Goal: Task Accomplishment & Management: Use online tool/utility

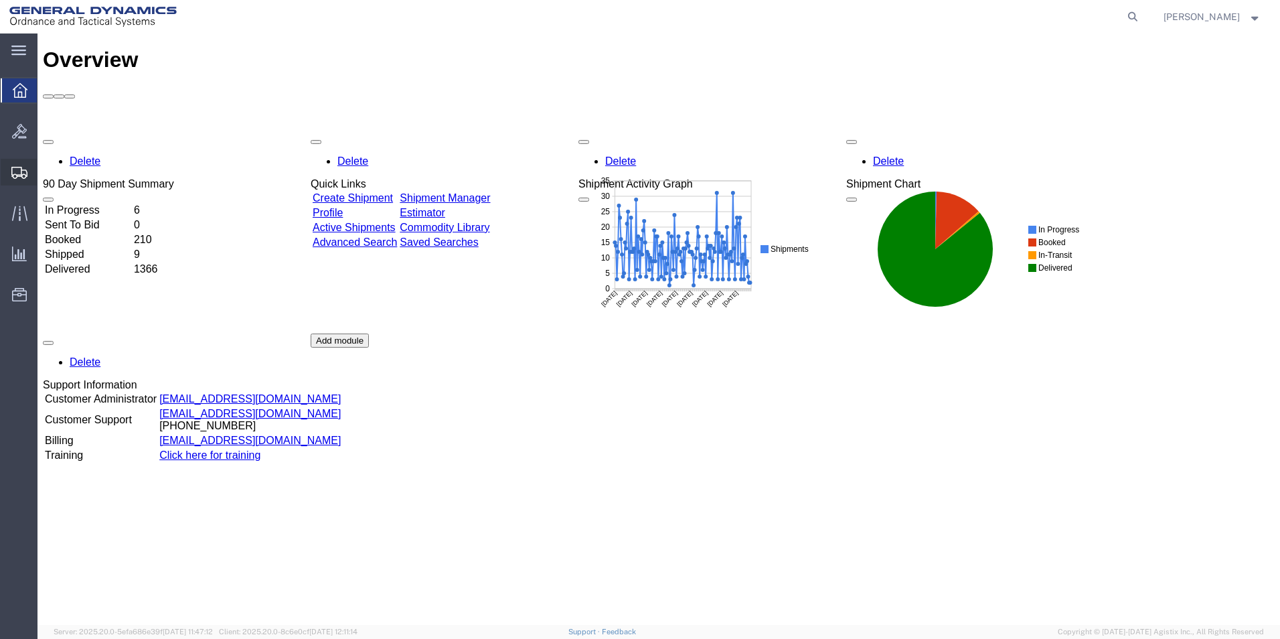
click at [0, 0] on span "Create from Template" at bounding box center [0, 0] width 0 height 0
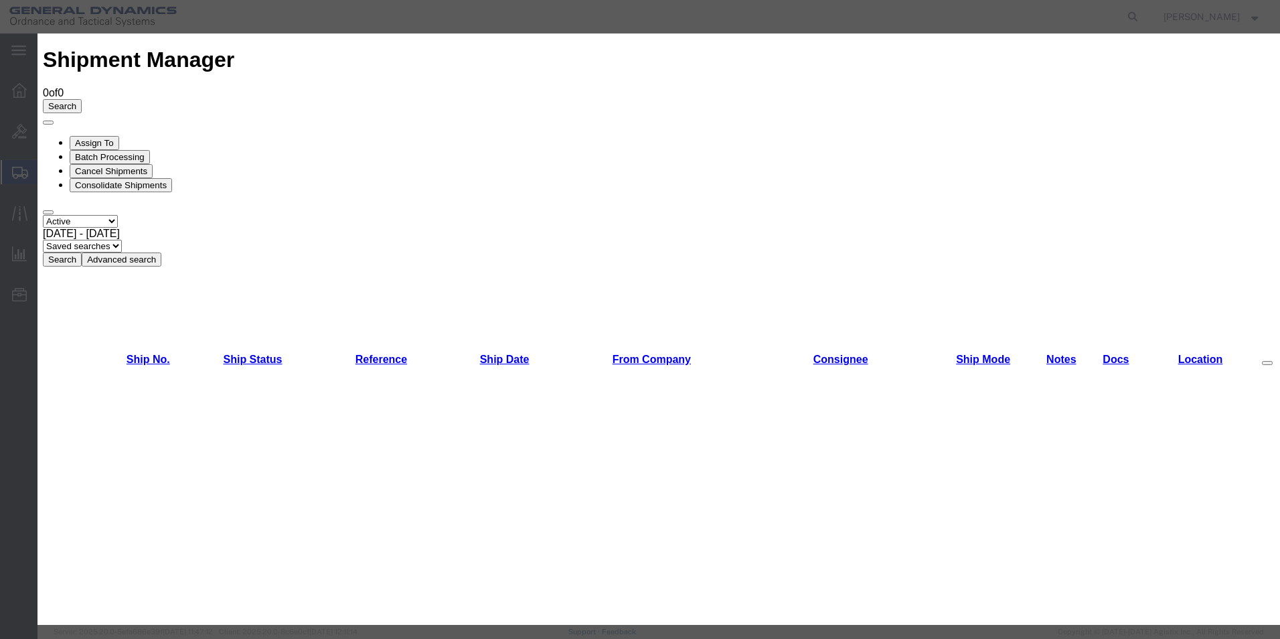
scroll to position [225, 0]
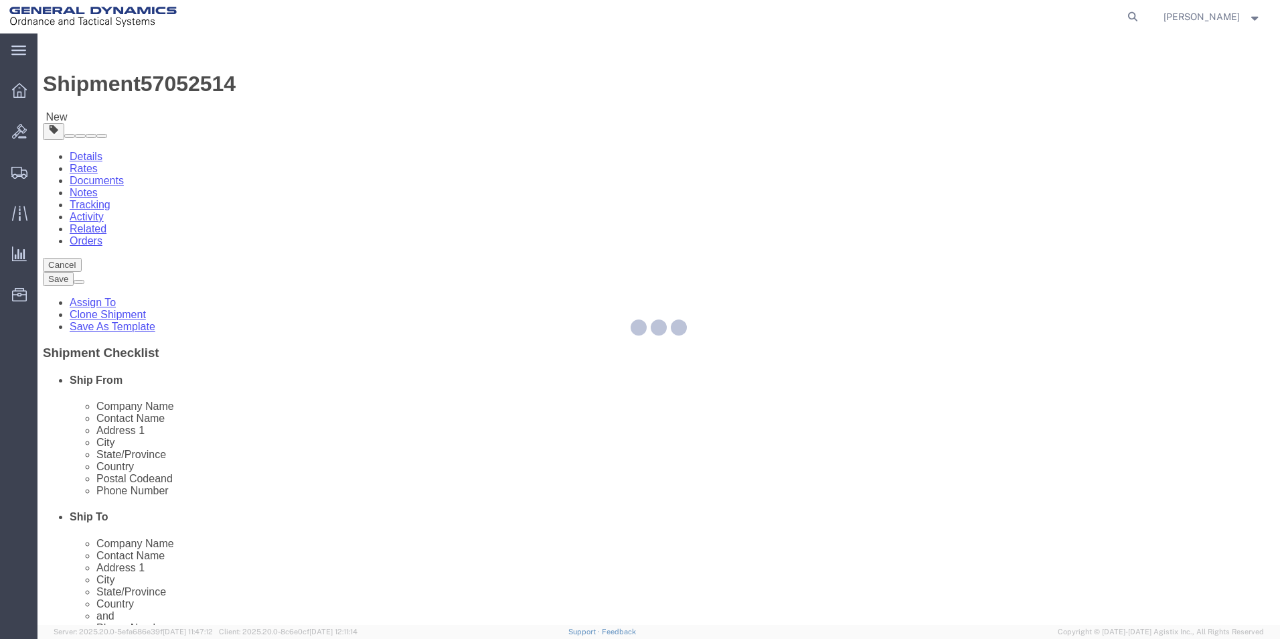
select select
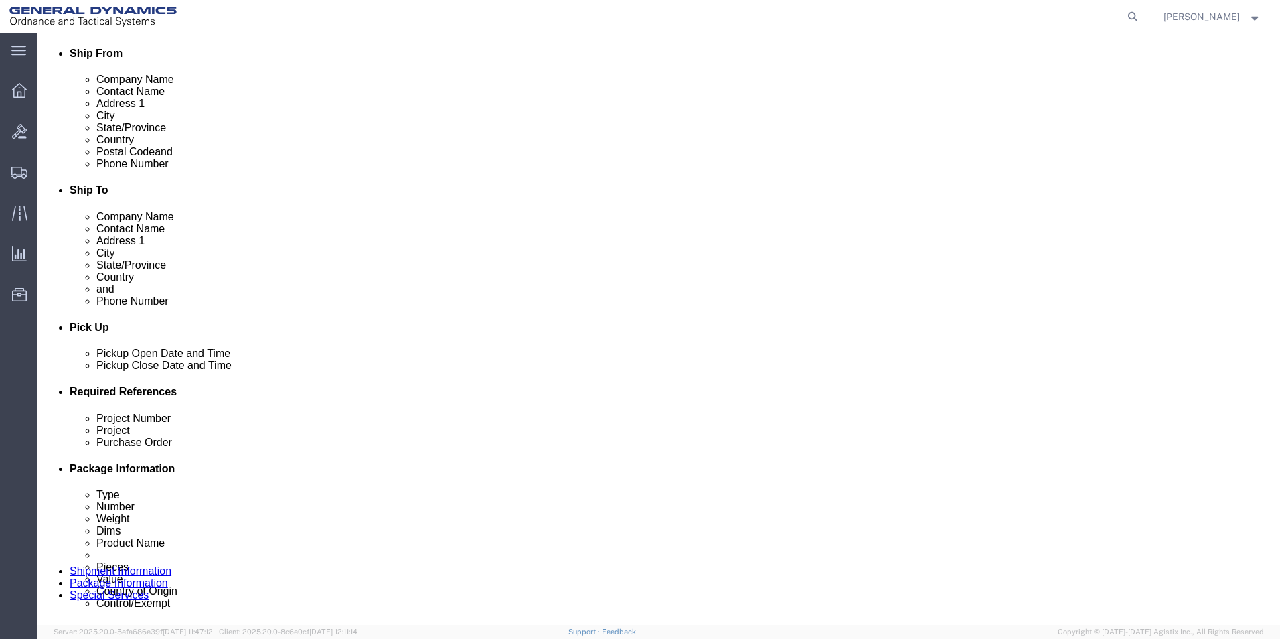
scroll to position [335, 0]
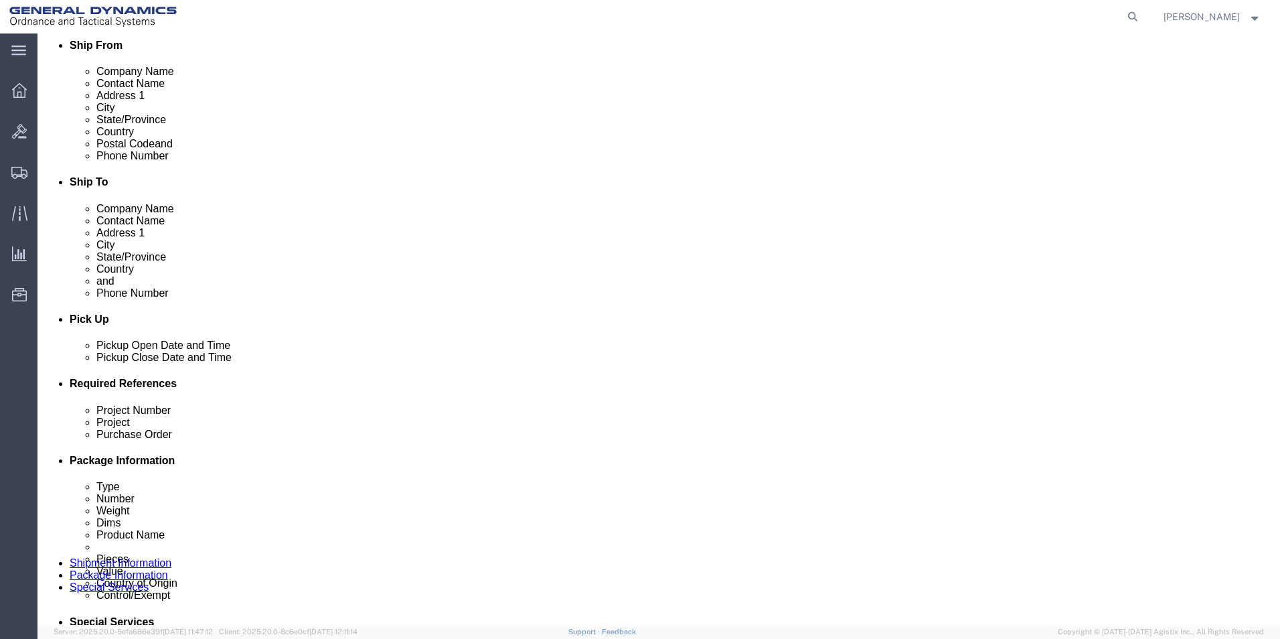
click div "[DATE] 3:04 PM"
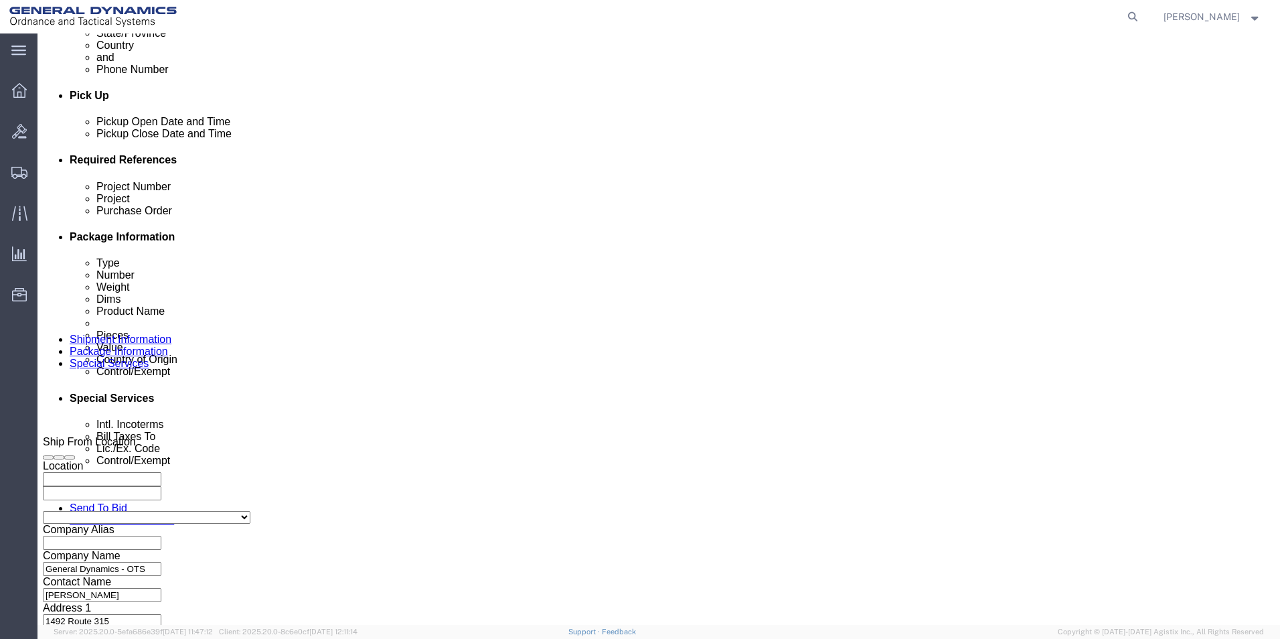
click input "3:04 PM"
click input "2:04 PM"
type input "2:00 PM"
click button "Apply"
click button "Continue"
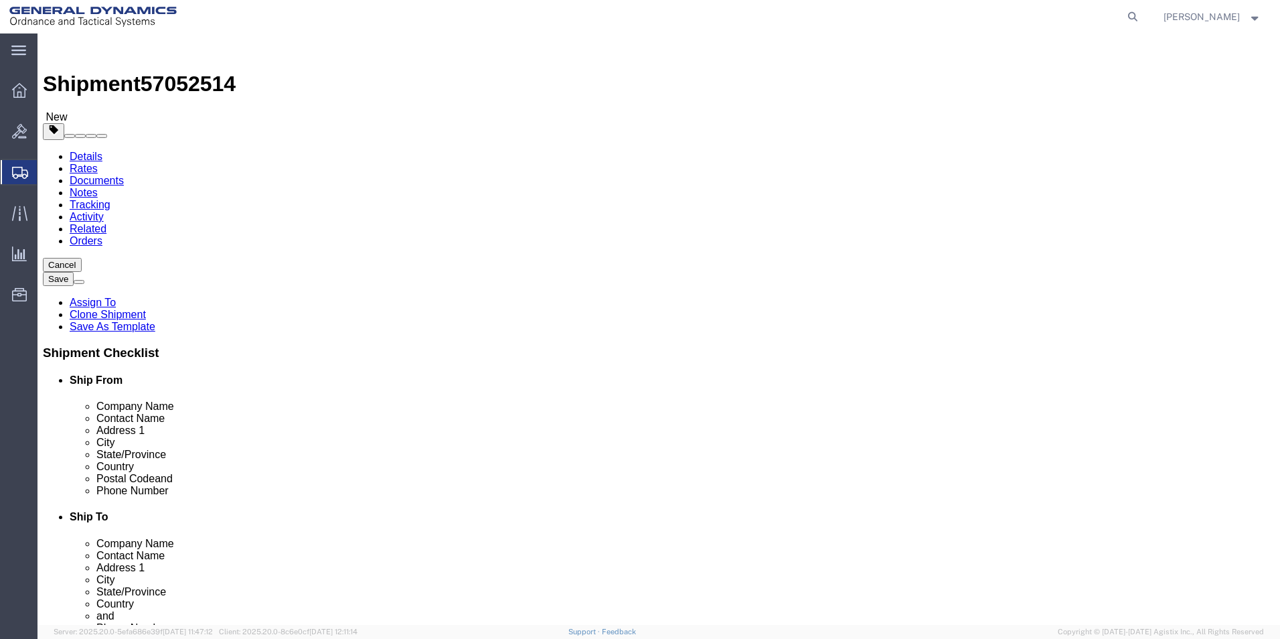
drag, startPoint x: 193, startPoint y: 292, endPoint x: 152, endPoint y: 295, distance: 41.0
click div "Number 3"
type input "7"
drag, startPoint x: 223, startPoint y: 347, endPoint x: 74, endPoint y: 336, distance: 149.0
click div "Weight 6045.00 Select kgs lbs Ship. t°"
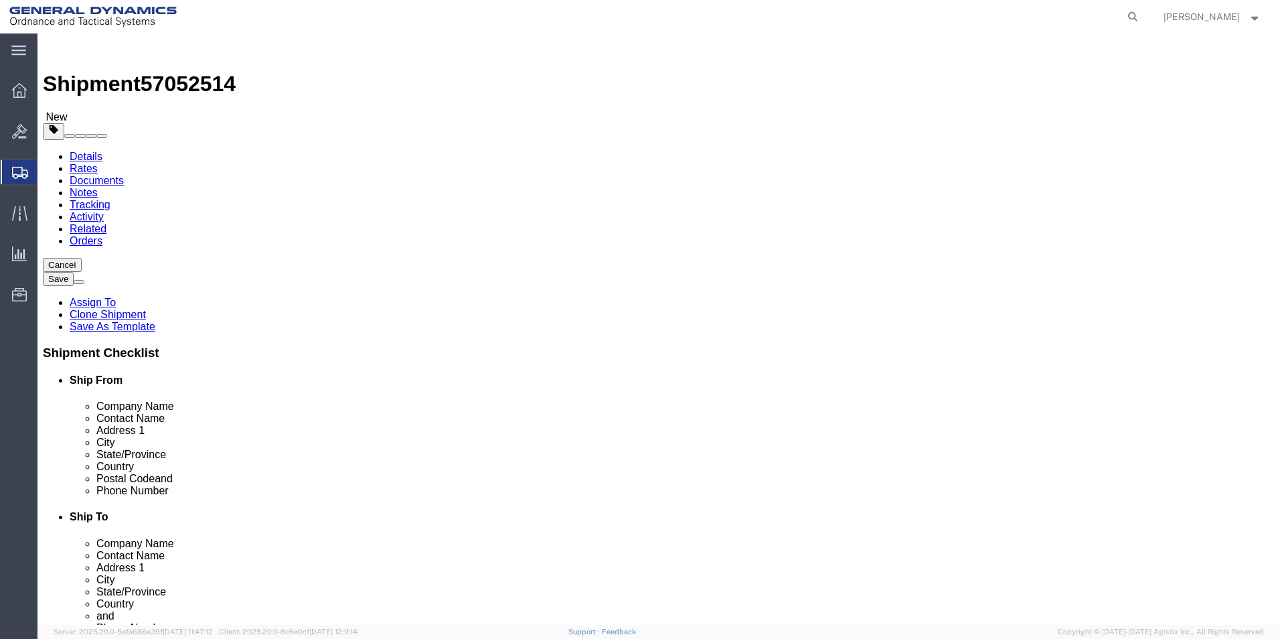
type input "18200.00"
click dd "1004.00 Each"
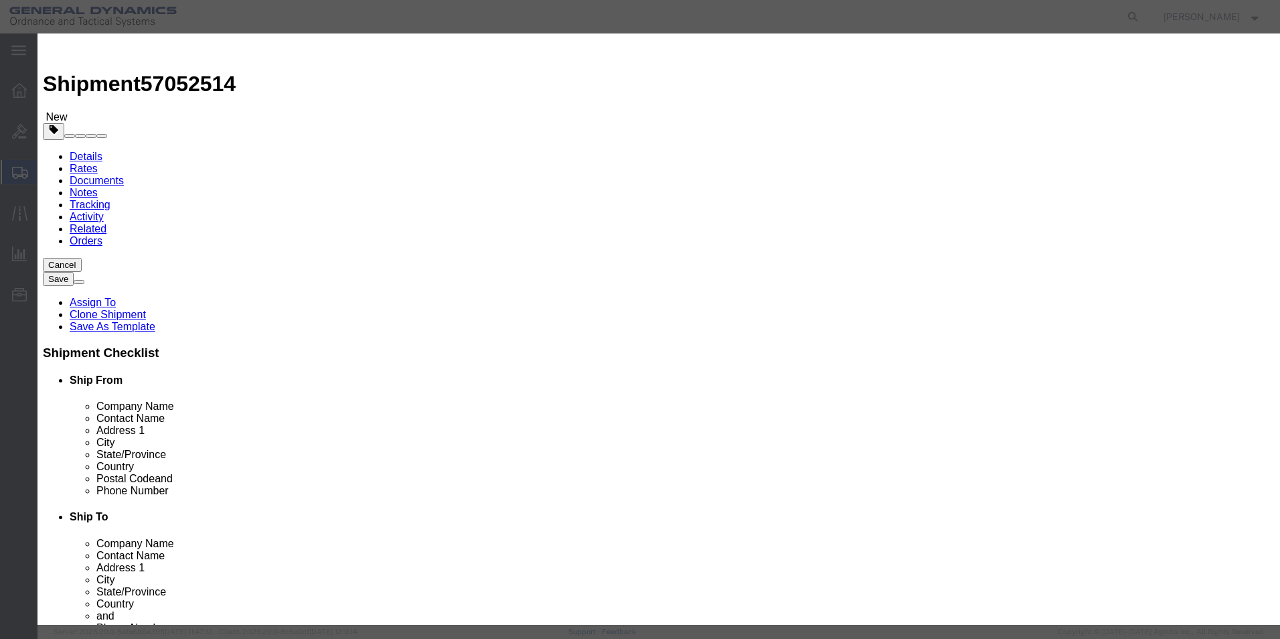
drag, startPoint x: 439, startPoint y: 129, endPoint x: 308, endPoint y: 127, distance: 131.2
click div "Pieces Number of pieces inside all the packages 1004.00 Select Bag Barrels 100B…"
type input "3024.00"
type input "63.01"
click label "SKU"
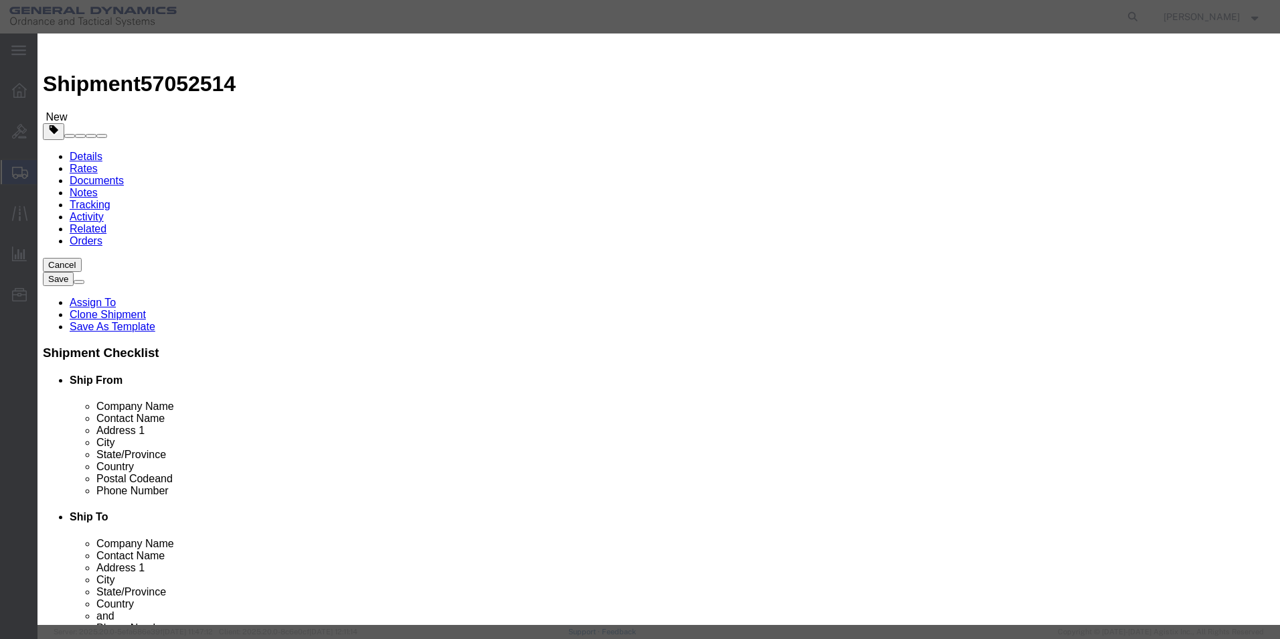
click textarea "81mm HF-1 LOT: MIS25B190-028"
type textarea "81mm HF-1 LOT: MIS25D190-029"
click button "Save & Close"
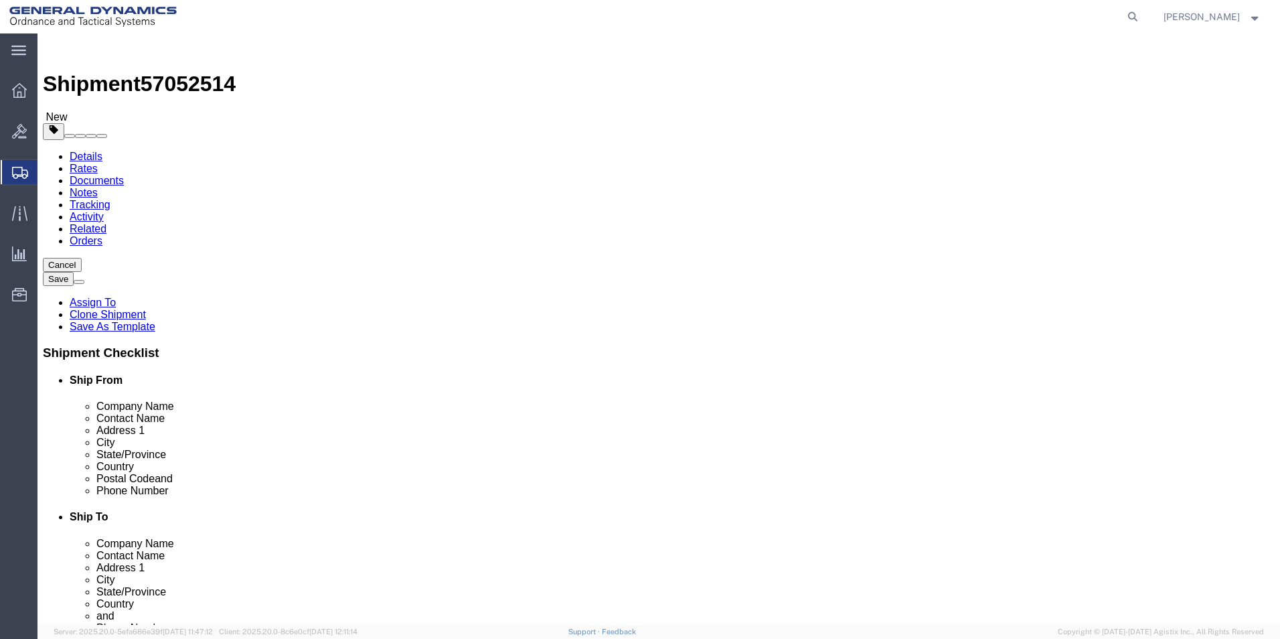
drag, startPoint x: 690, startPoint y: 292, endPoint x: 654, endPoint y: 293, distance: 36.2
click div "11"
type input "2"
drag, startPoint x: 712, startPoint y: 343, endPoint x: 611, endPoint y: 335, distance: 101.5
click div "Weight 28600.00 Select kgs lbs Ship. t°"
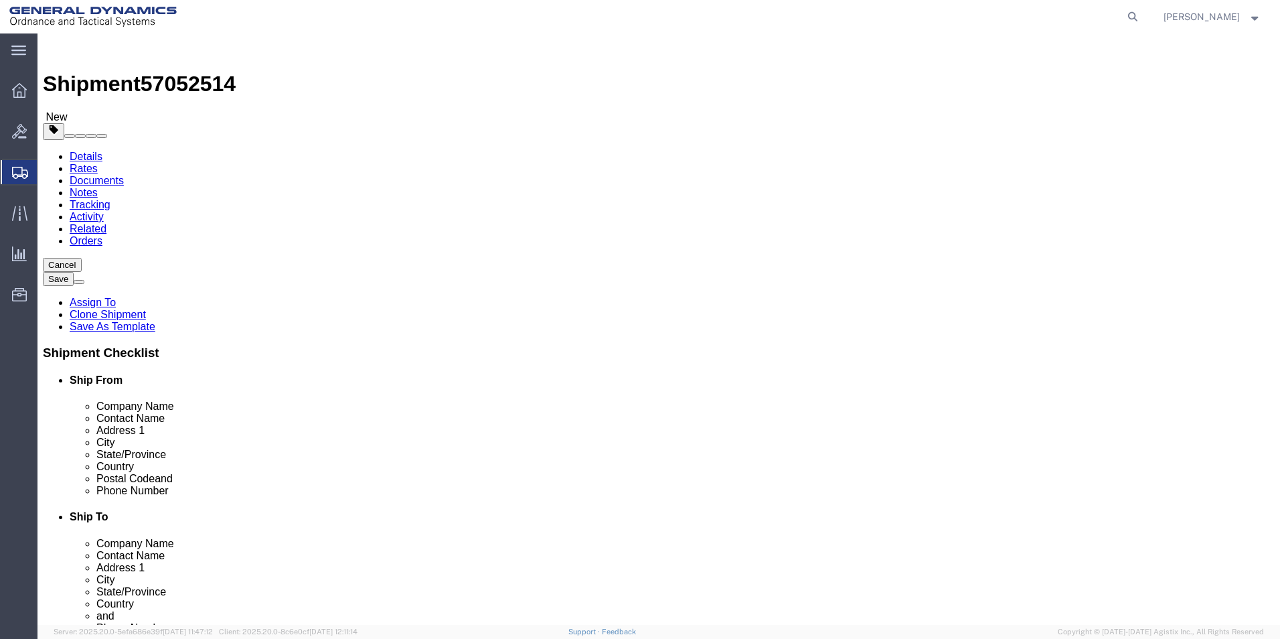
type input "5200.00"
click dd "4752.00 Each"
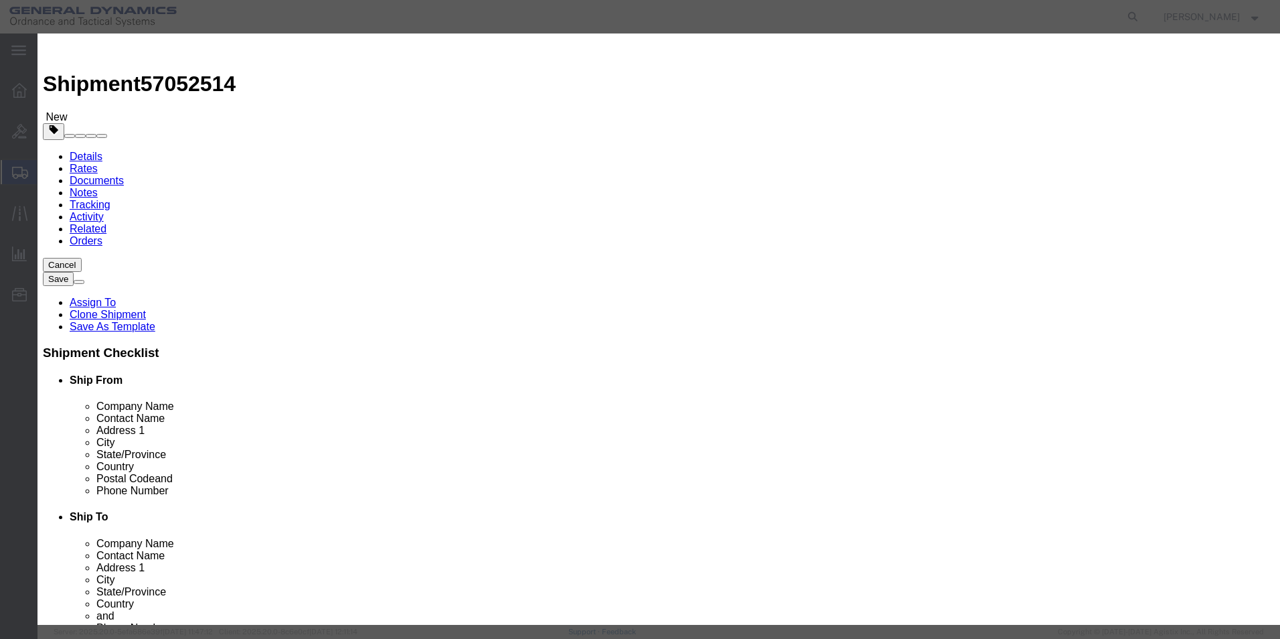
drag, startPoint x: 438, startPoint y: 128, endPoint x: 315, endPoint y: 116, distance: 123.0
click div "Product Name 81 mm HF-1 M821/M889 HE empty shell bodies Pieces 4752.00 Select B…"
type input "864.00"
type input "18.18"
click input "81 mm HF-1 M821/M889 HE empty shell bodies"
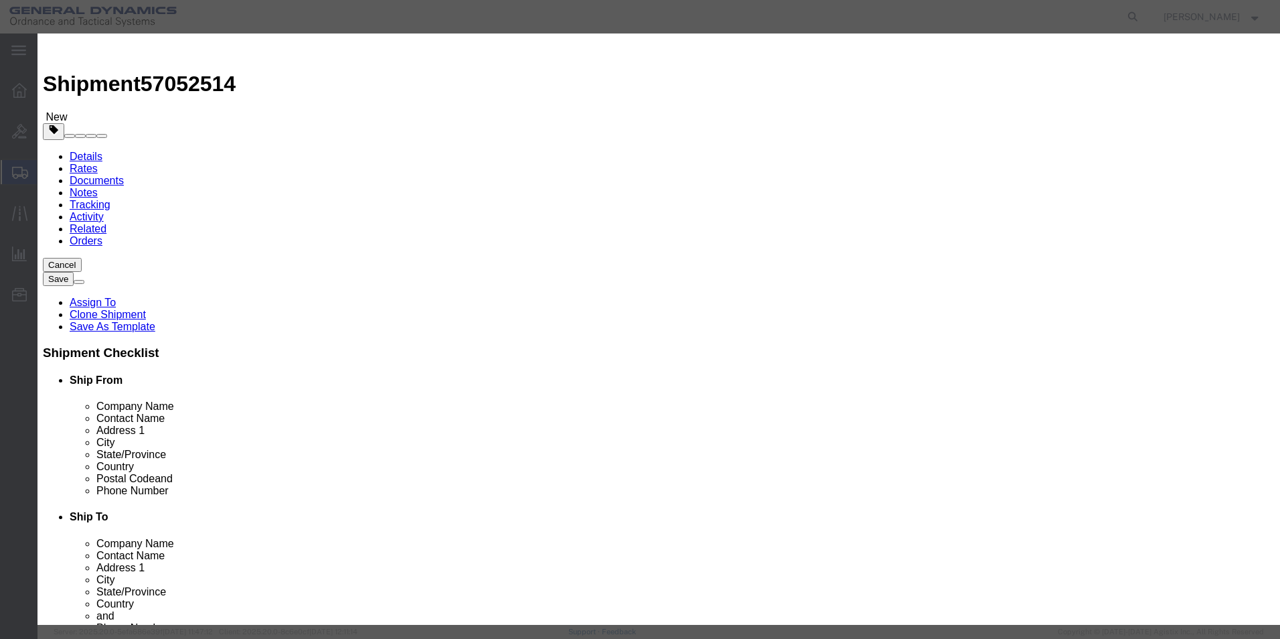
type input "81 mm M821A4 HE empty shell bodies"
click textarea "81 mm HF-1 LOT: MIS25D190-029"
type textarea "81 mm M821A4 HE LOT: MIS25C361-003"
click select "Select [GEOGRAPHIC_DATA] [GEOGRAPHIC_DATA] [GEOGRAPHIC_DATA] [GEOGRAPHIC_DATA] …"
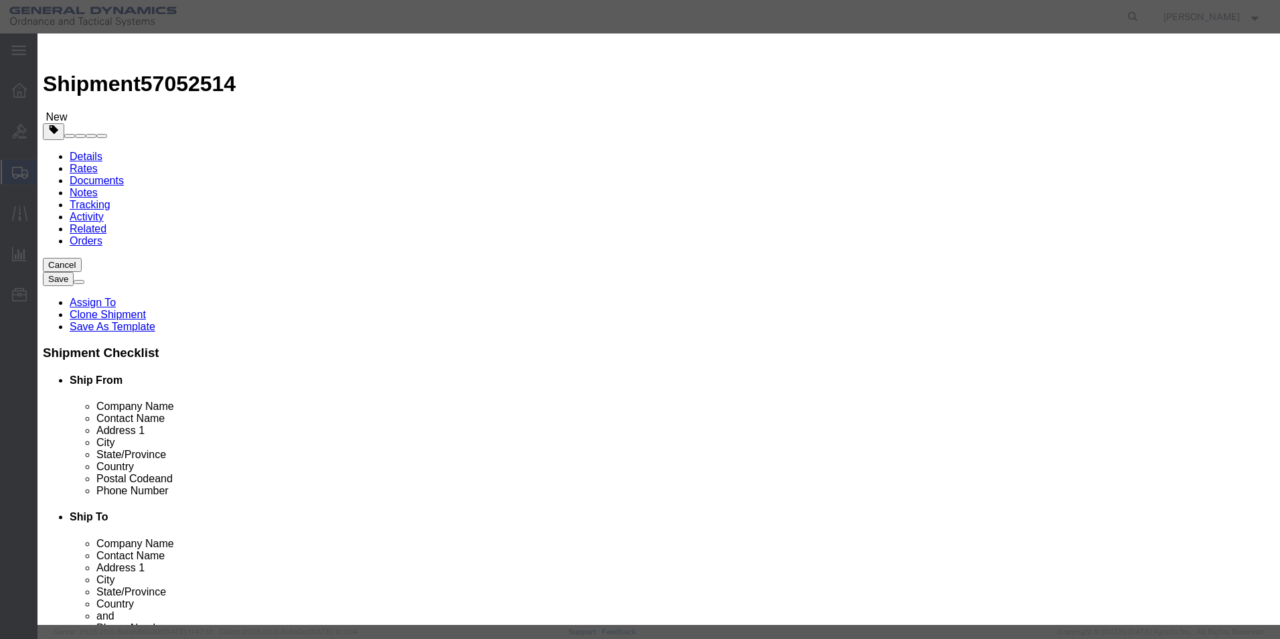
scroll to position [228, 0]
click button "Save & Close"
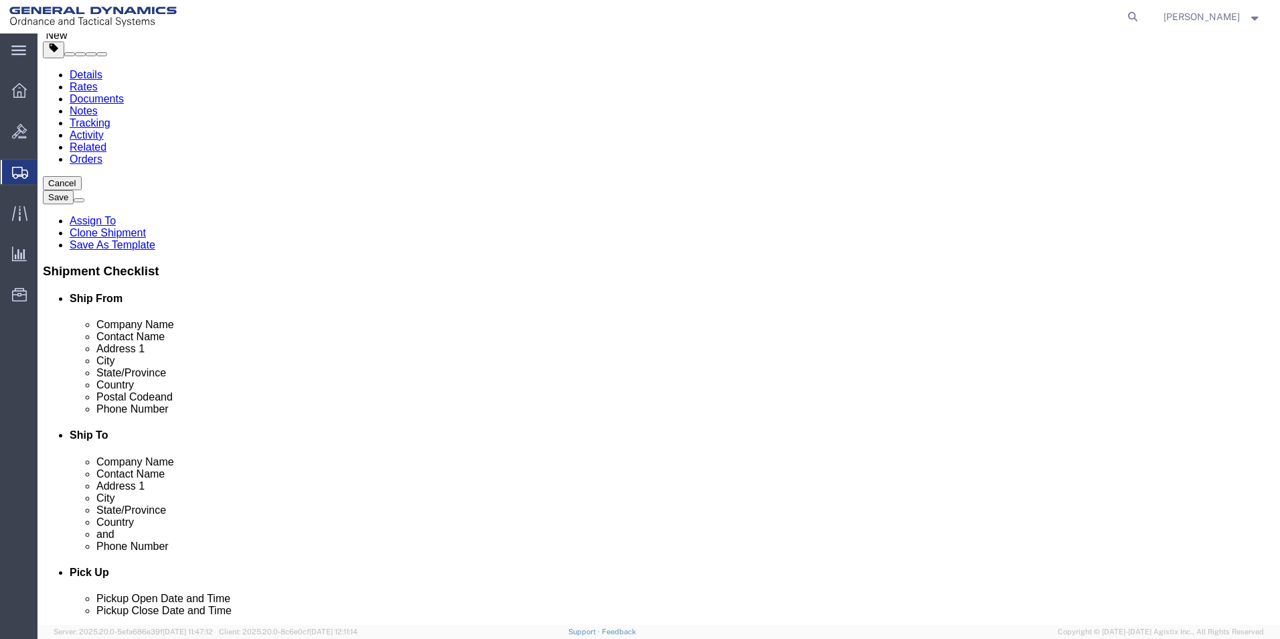
scroll to position [114, 0]
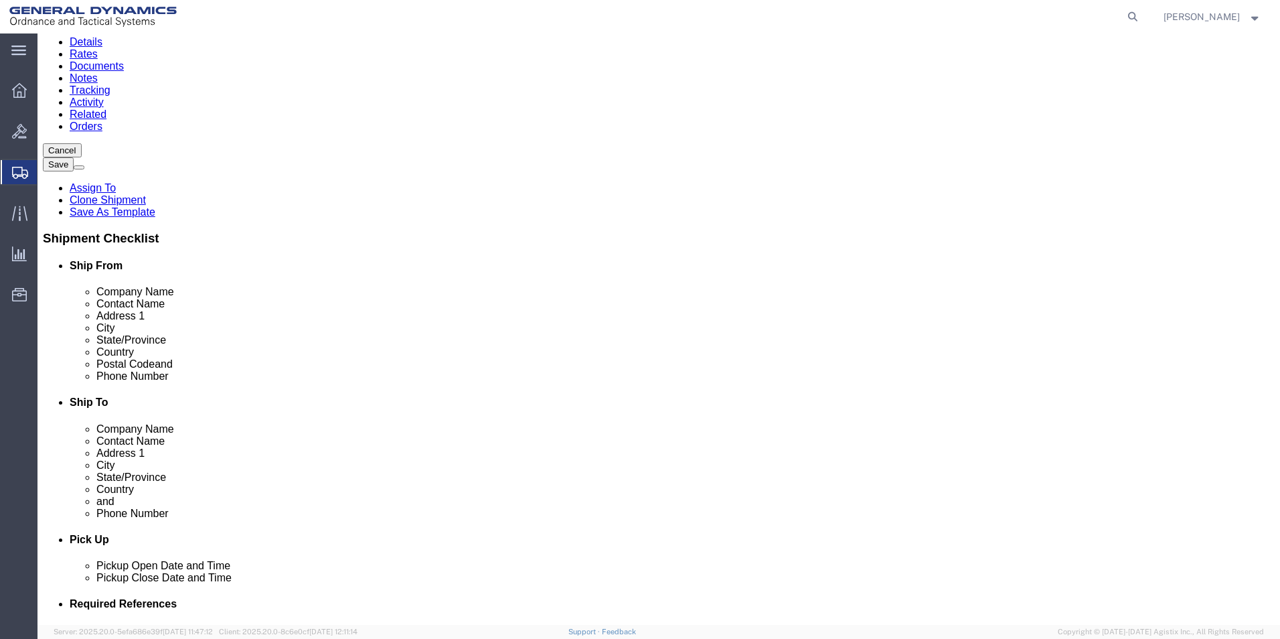
click button "Continue"
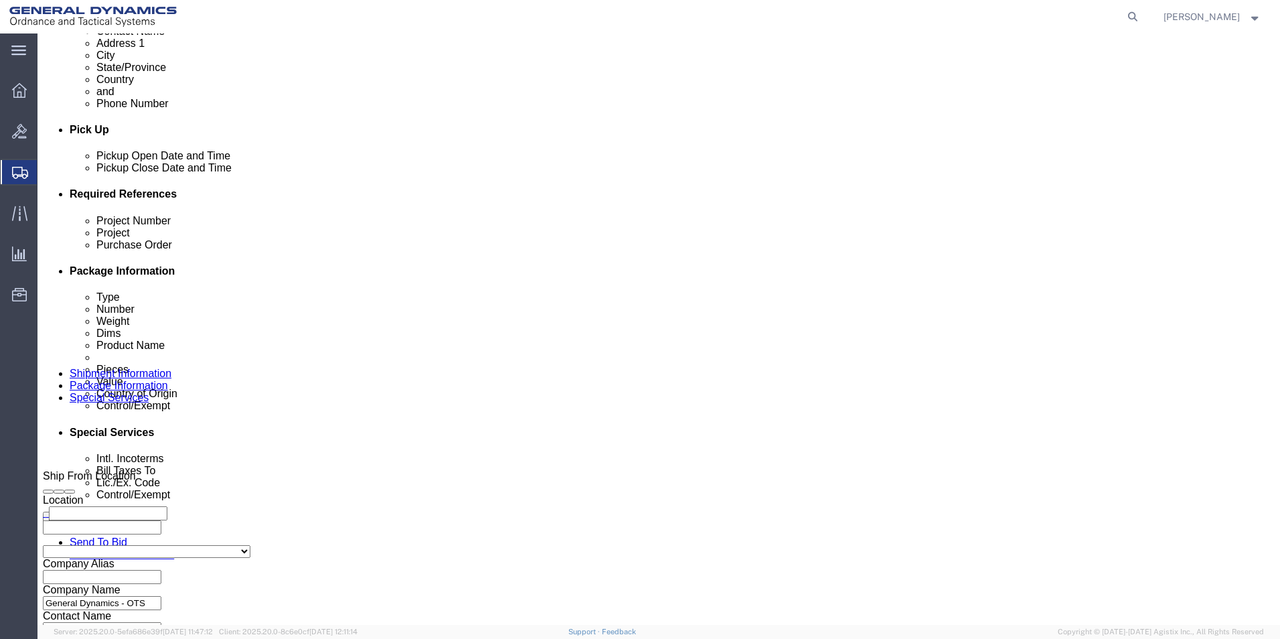
scroll to position [544, 0]
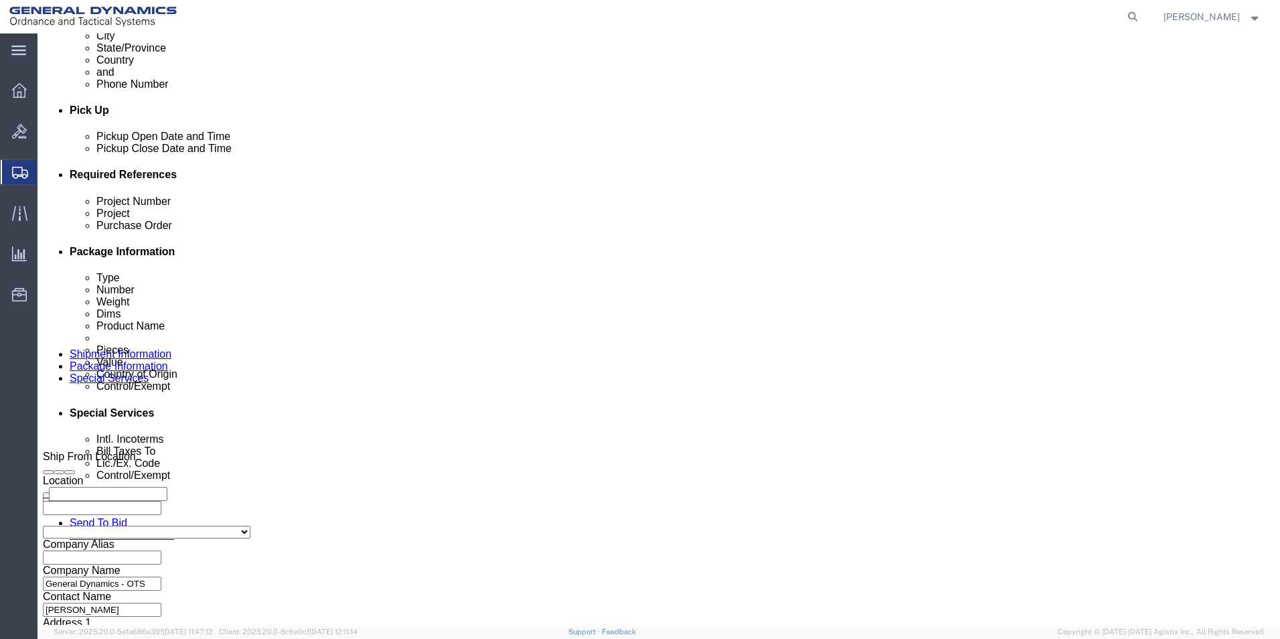
click select "Select Carriage Insurance Paid Carriage Paid To Cost and Freight Cost Insurance…"
select select "CFR"
click select "Select Carriage Insurance Paid Carriage Paid To Cost and Freight Cost Insurance…"
select select "SHIP"
click select "Select Recipient Account Sender/Shipper Third Party Account"
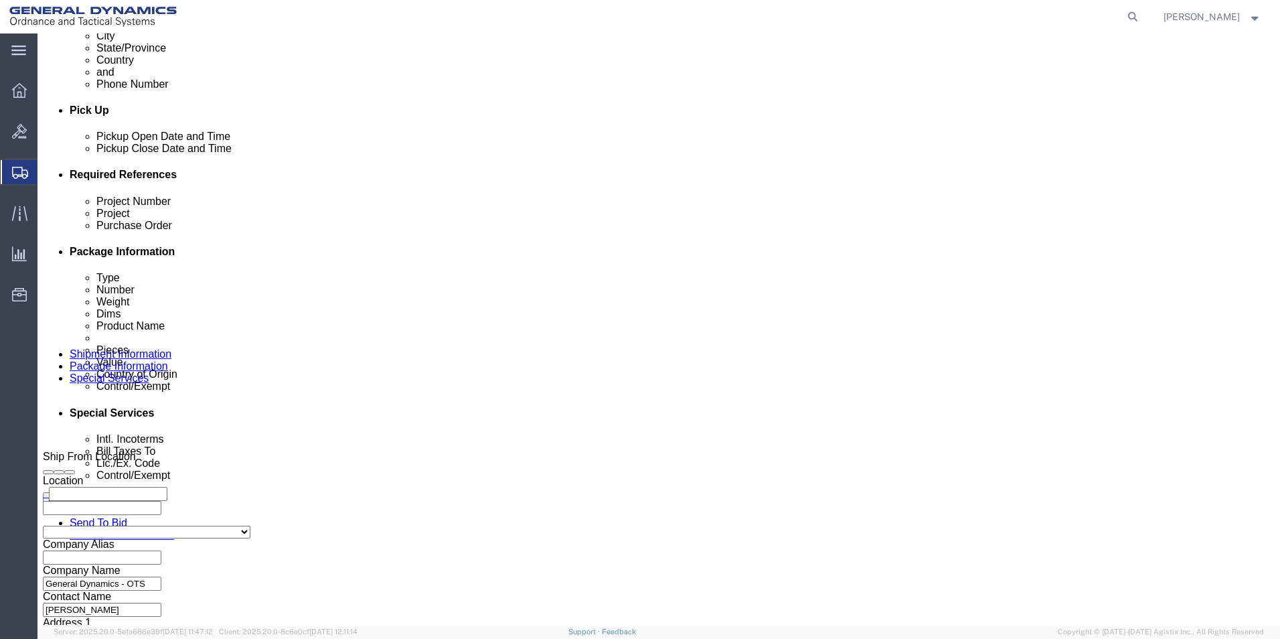
select select "SHIP"
click select "Select Recipient Account Sender/Shipper Third Party Account"
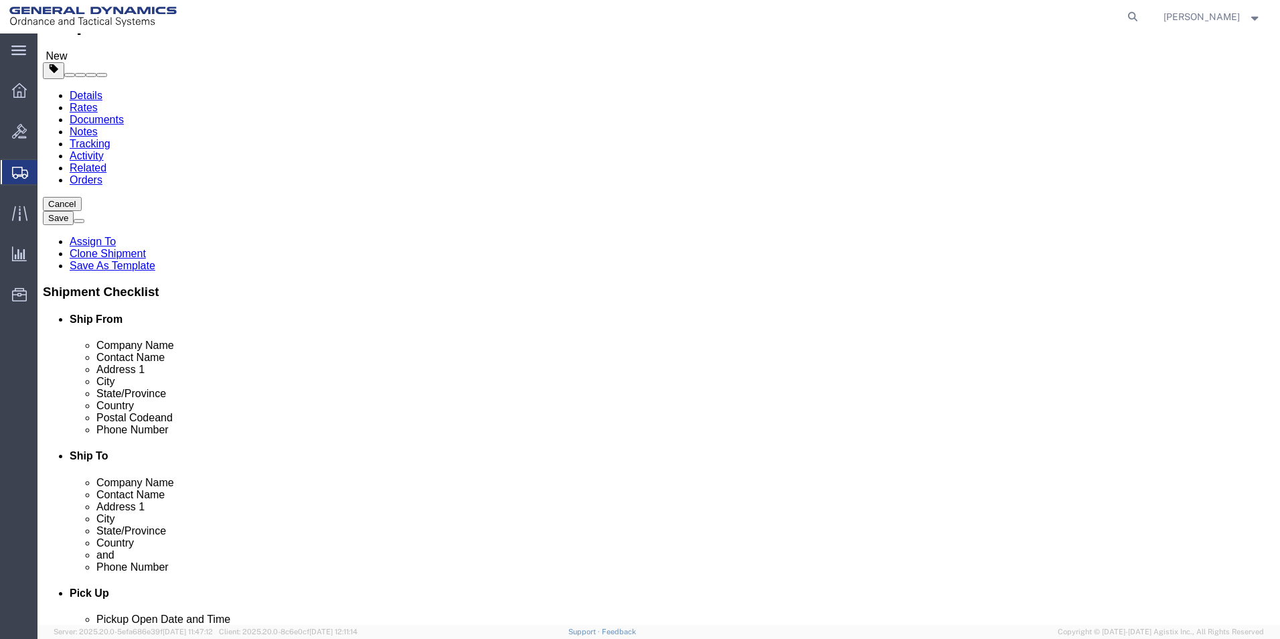
scroll to position [0, 0]
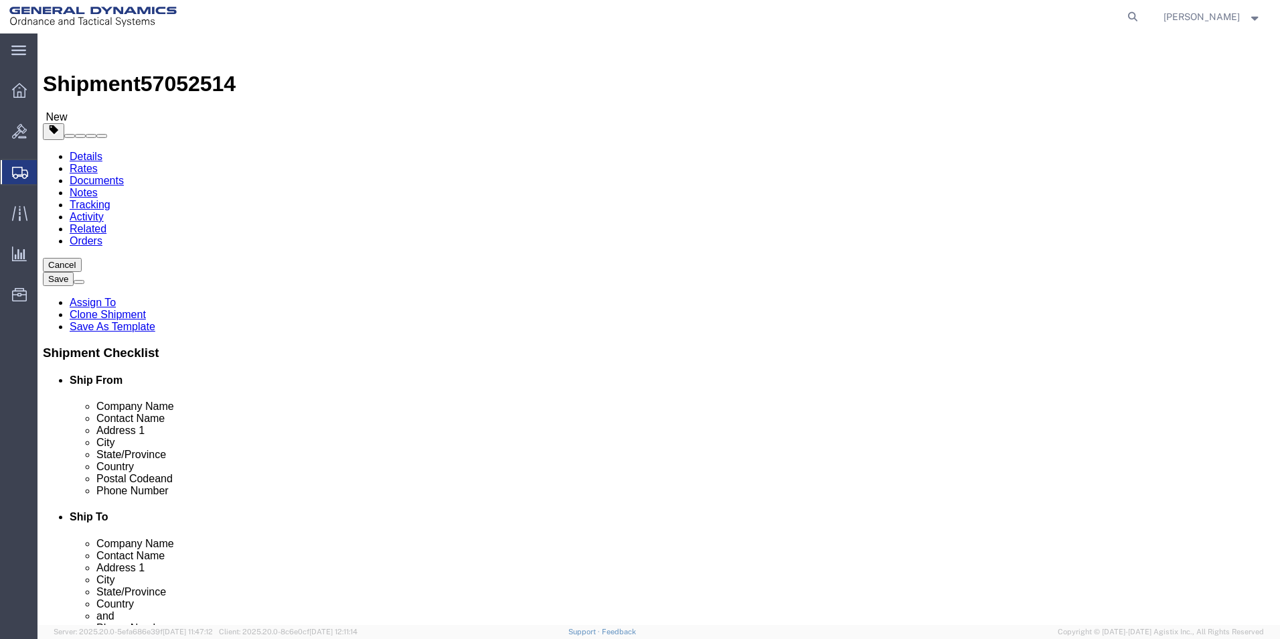
click button "Rate Shipment"
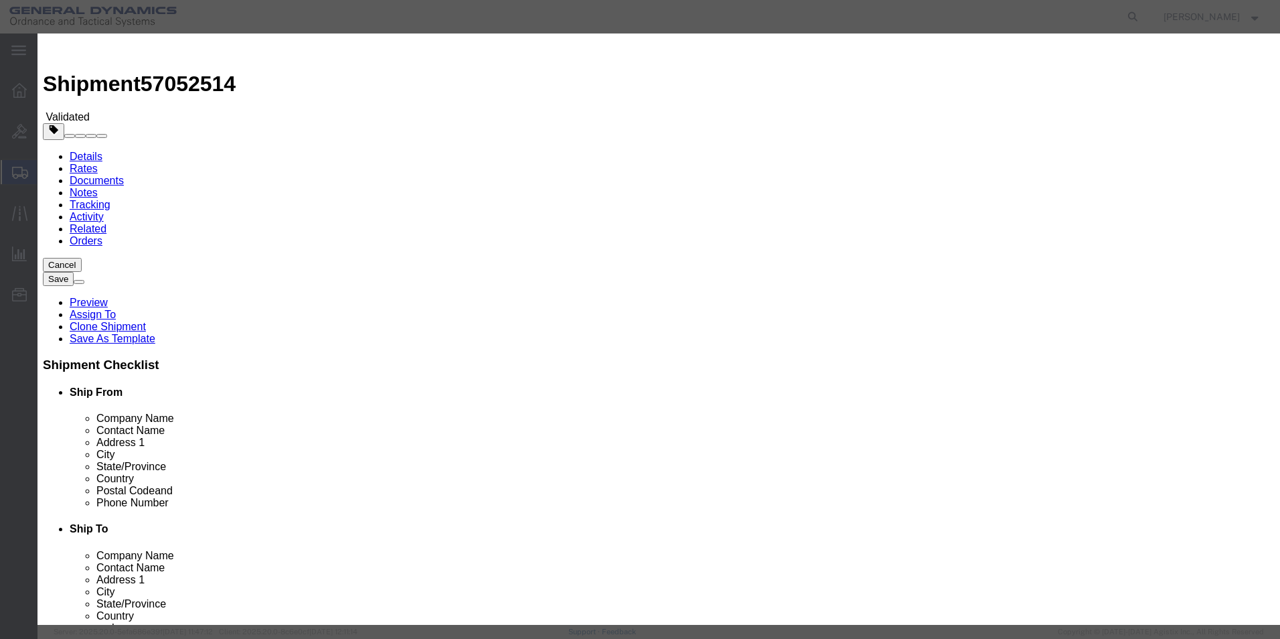
select select "3224"
select select "11790"
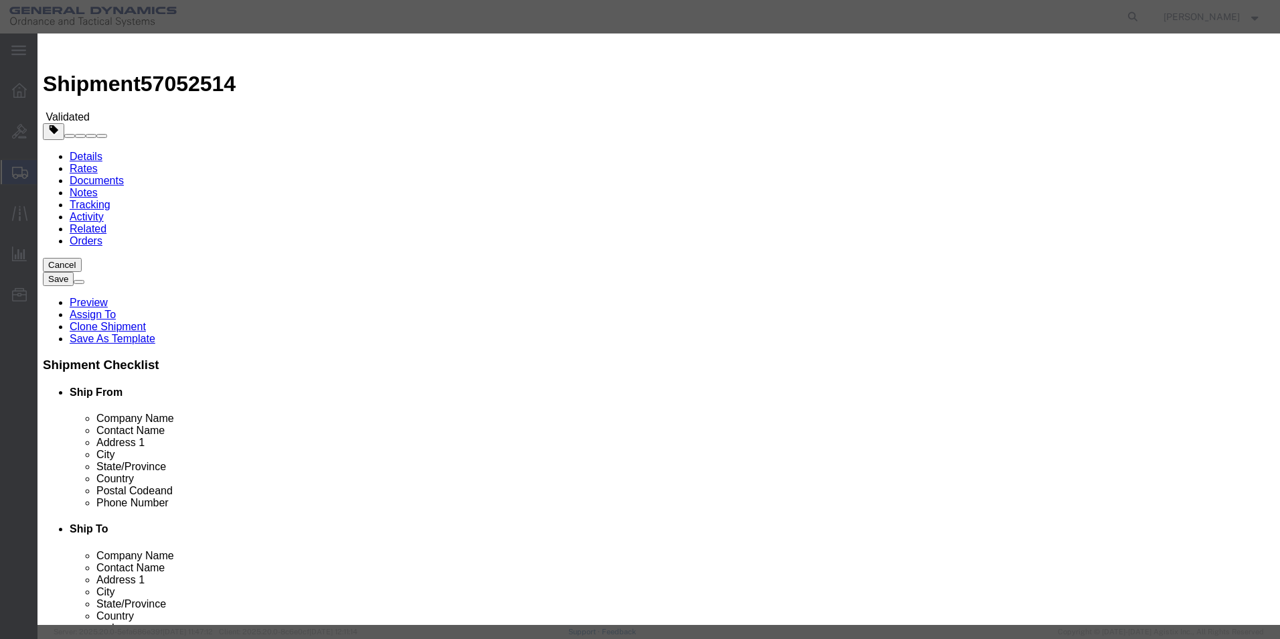
checkbox input "true"
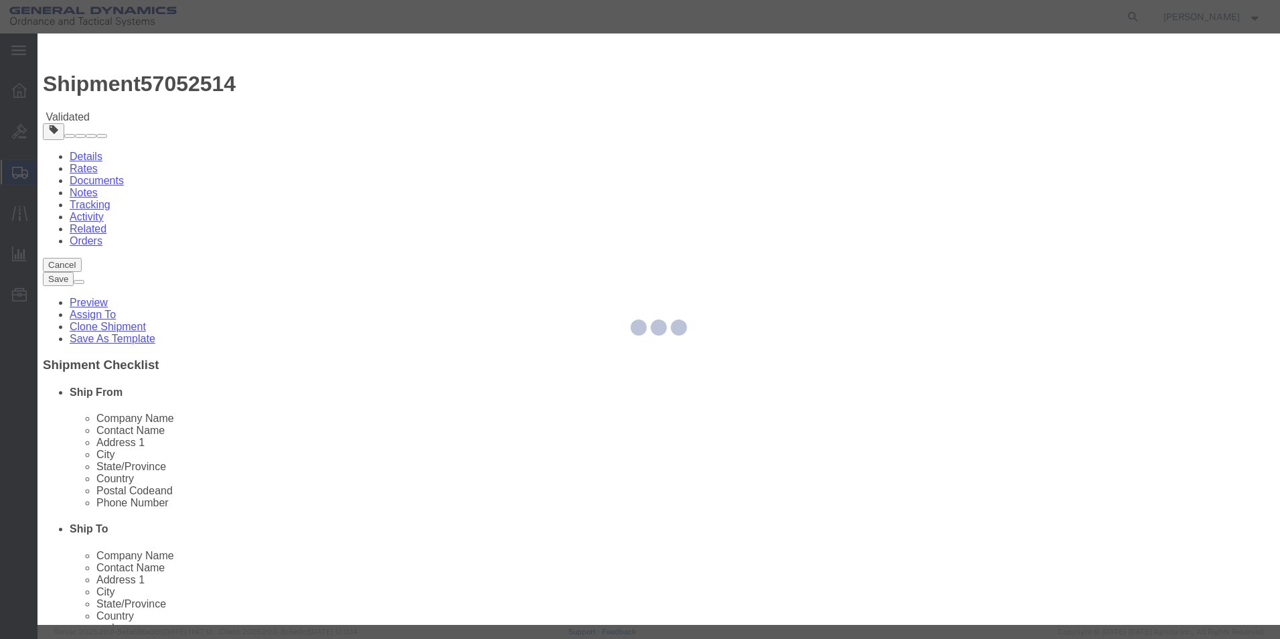
type input "[PERSON_NAME]"
type input "5709087062"
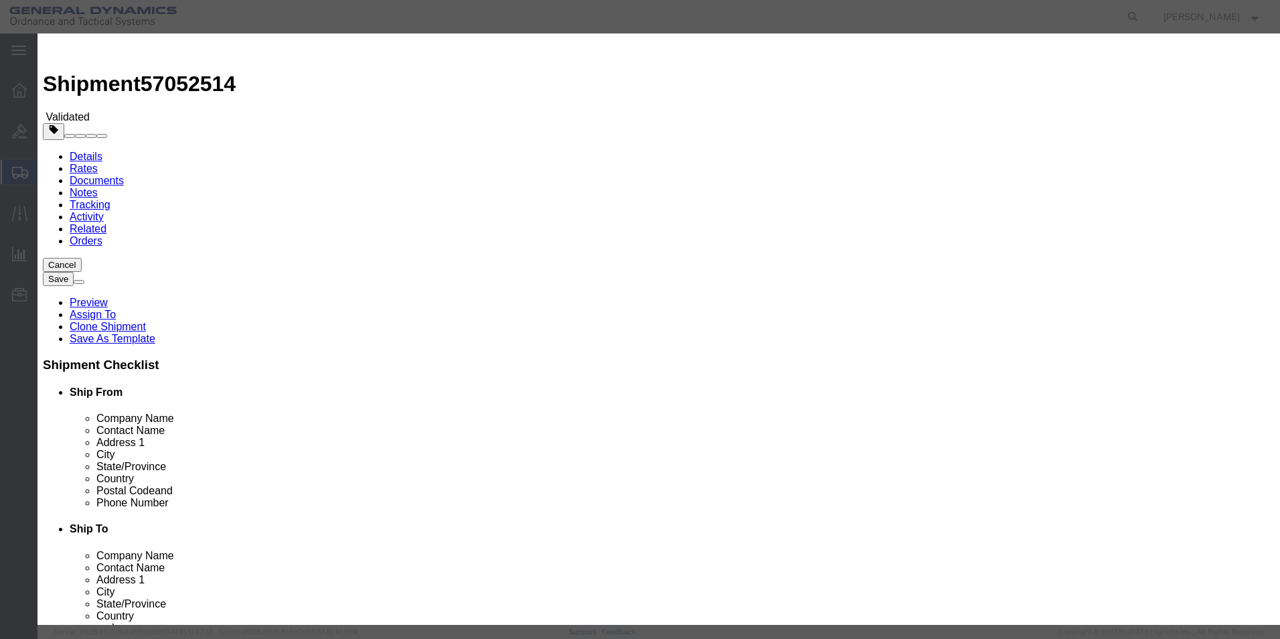
type input "57052514"
